Goal: Obtain resource: Obtain resource

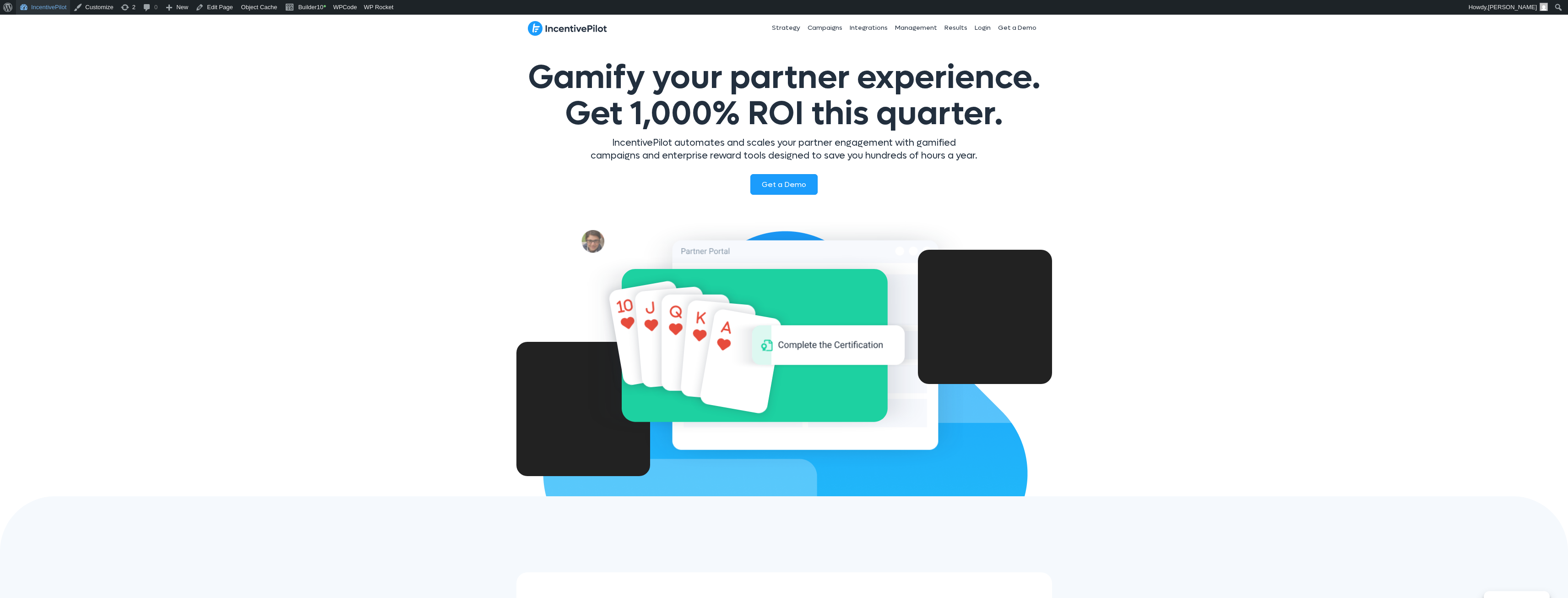
click at [43, 6] on link "IncentivePilot" at bounding box center [44, 7] width 54 height 15
